Goal: Navigation & Orientation: Find specific page/section

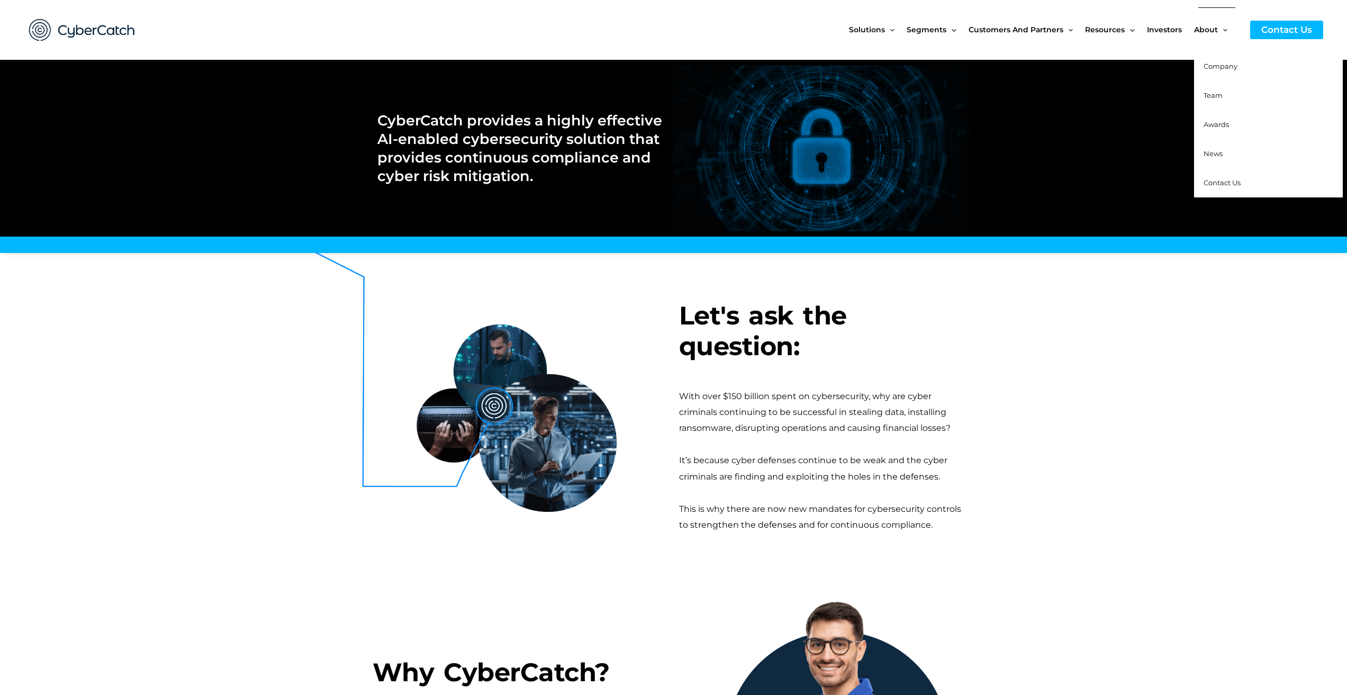
click at [1217, 66] on span "Company" at bounding box center [1221, 66] width 34 height 8
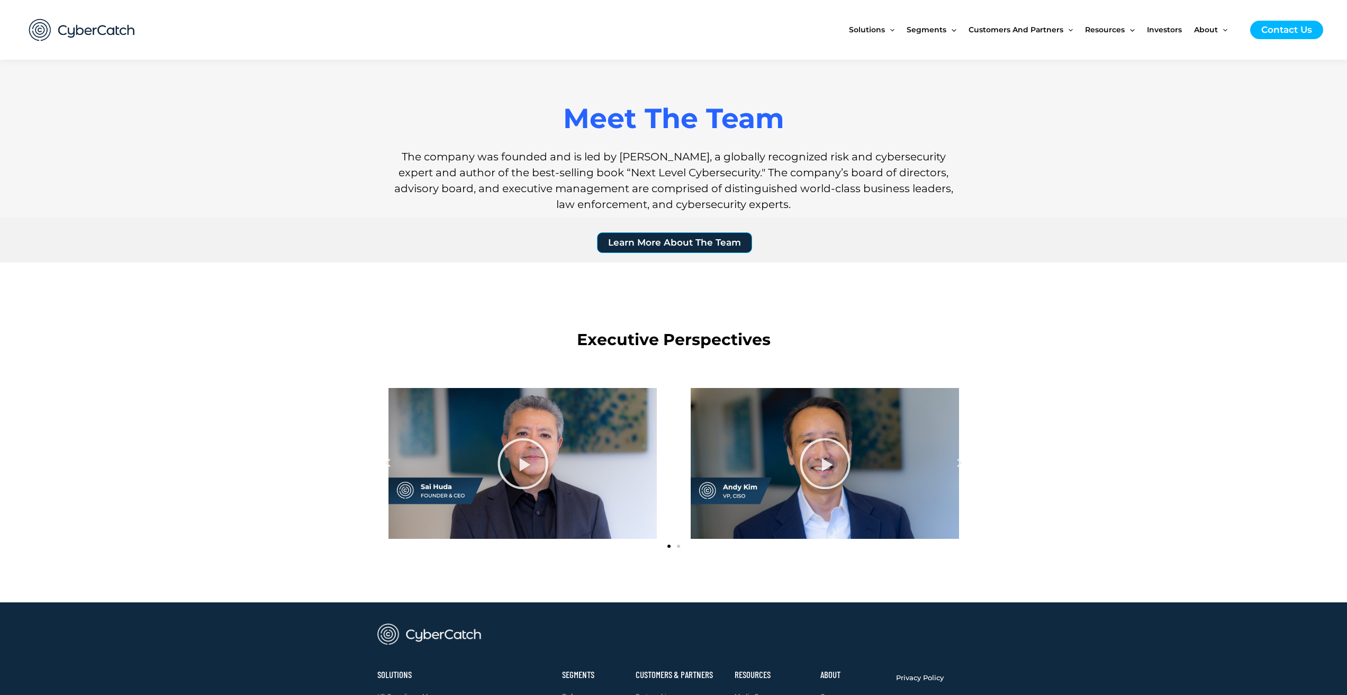
scroll to position [678, 0]
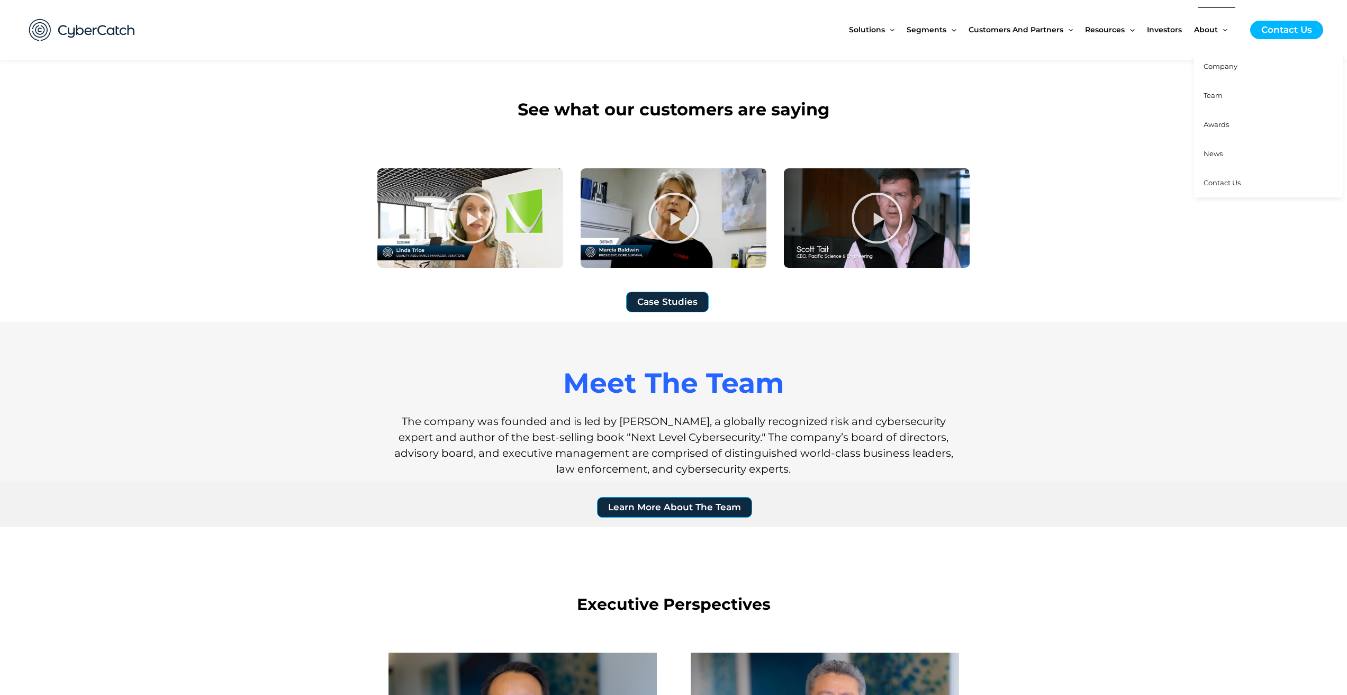
click at [1219, 92] on span "Team" at bounding box center [1213, 95] width 19 height 8
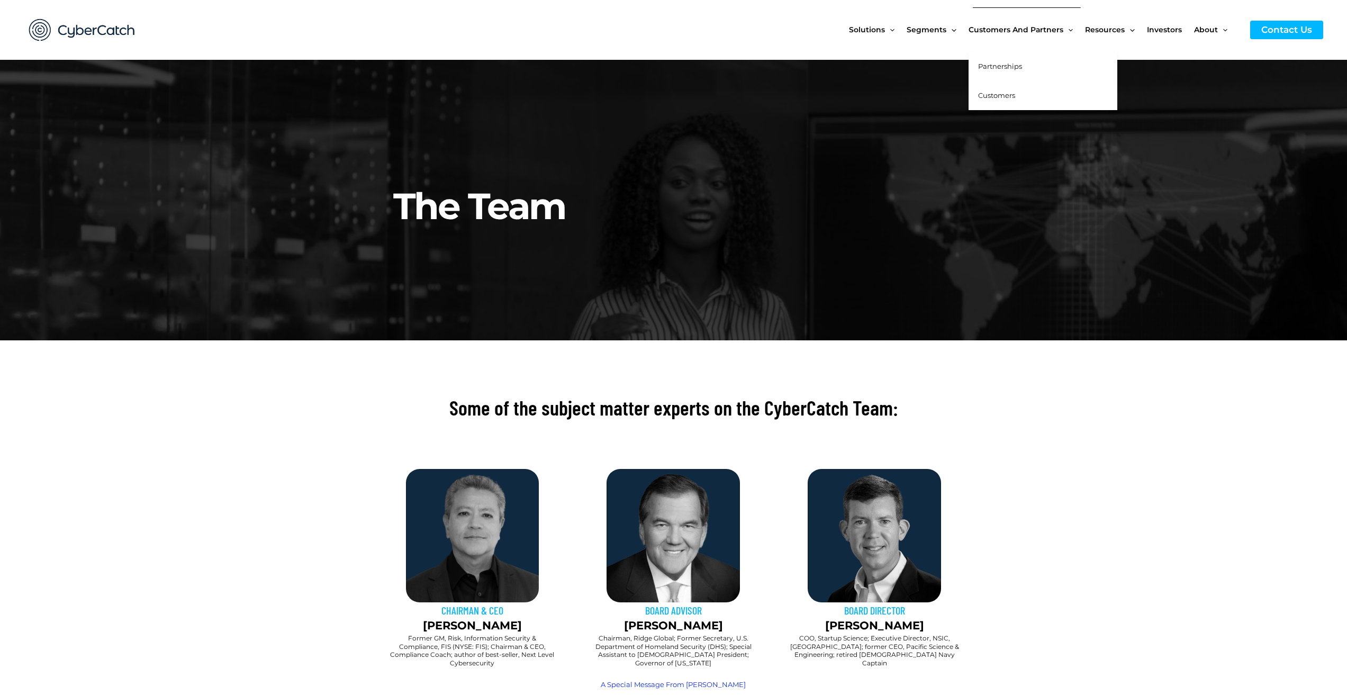
click at [1009, 94] on span "Customers" at bounding box center [996, 95] width 37 height 8
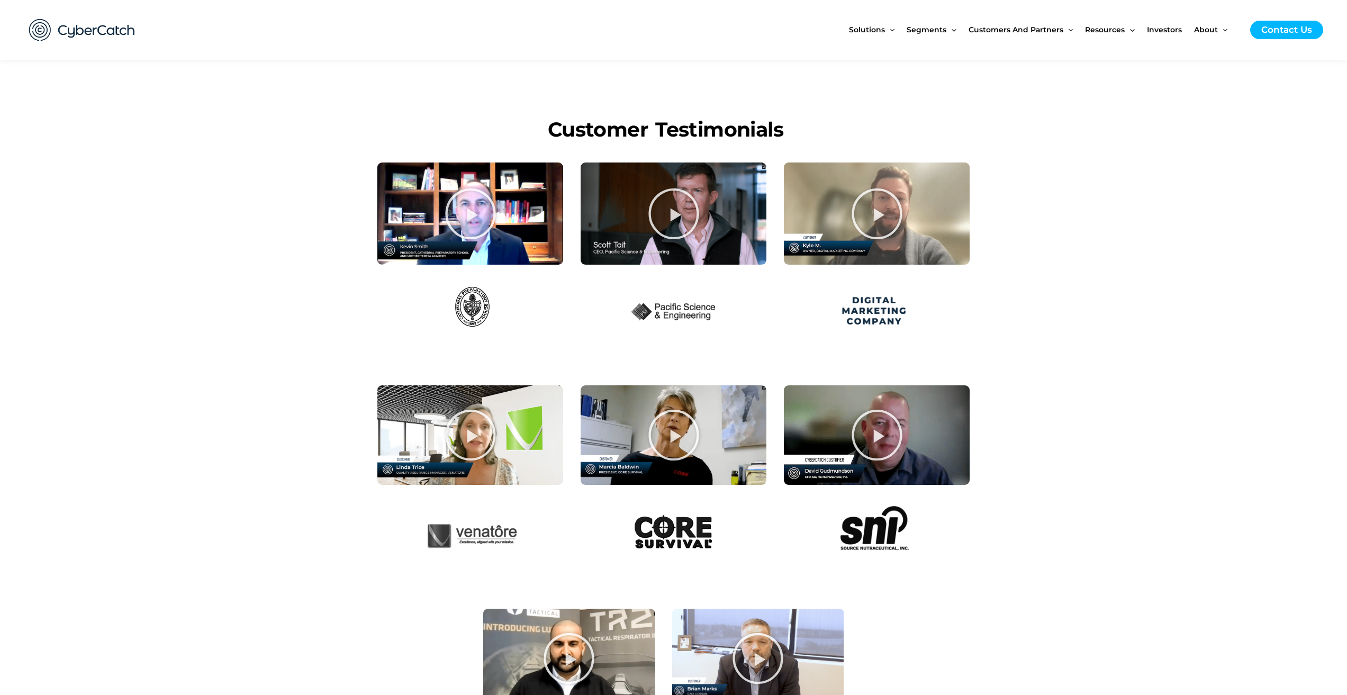
scroll to position [529, 0]
